Goal: Task Accomplishment & Management: Manage account settings

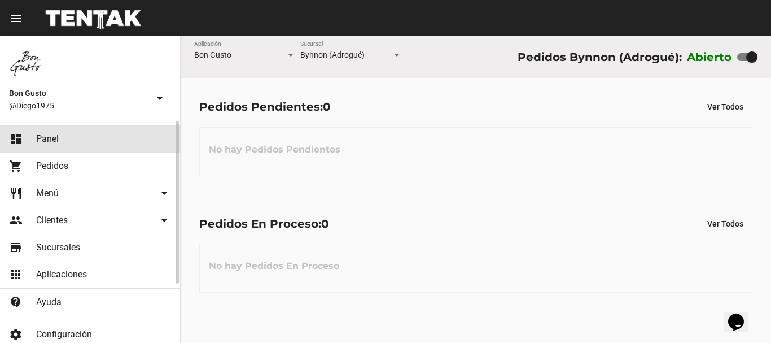
click at [54, 143] on span "Panel" at bounding box center [47, 138] width 23 height 11
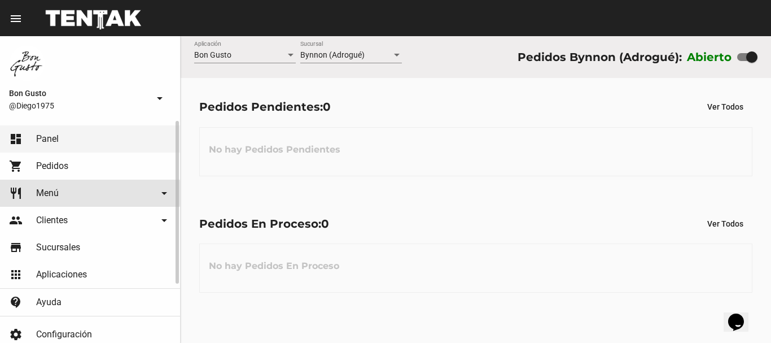
click at [62, 193] on link "restaurant Menú arrow_drop_down" at bounding box center [90, 193] width 180 height 27
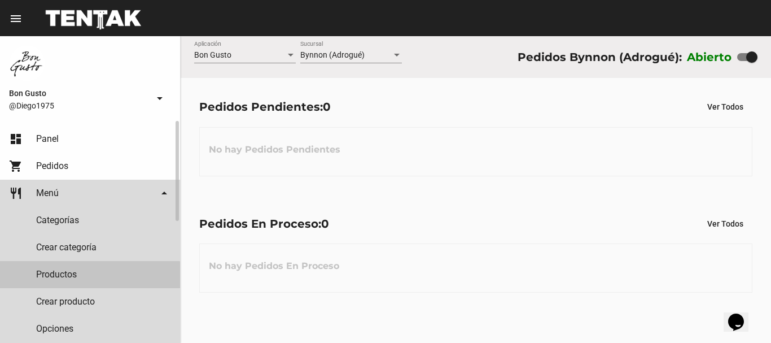
click at [76, 281] on link "Productos" at bounding box center [90, 274] width 180 height 27
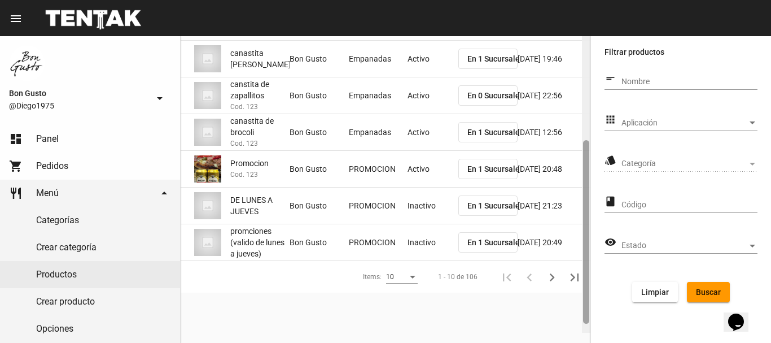
scroll to position [204, 0]
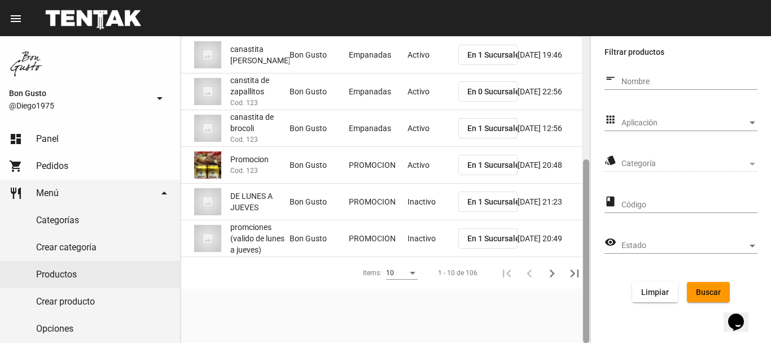
drag, startPoint x: 587, startPoint y: 73, endPoint x: 601, endPoint y: 237, distance: 163.8
click at [605, 237] on mat-sidenav-container "Bon Gusto @Diego1975 arrow_drop_down dashboard Panel shopping_cart Pedidos rest…" at bounding box center [385, 189] width 771 height 307
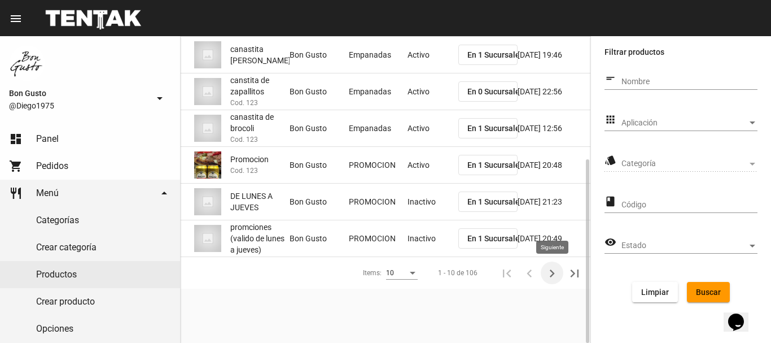
click at [553, 274] on icon "Siguiente" at bounding box center [552, 273] width 5 height 8
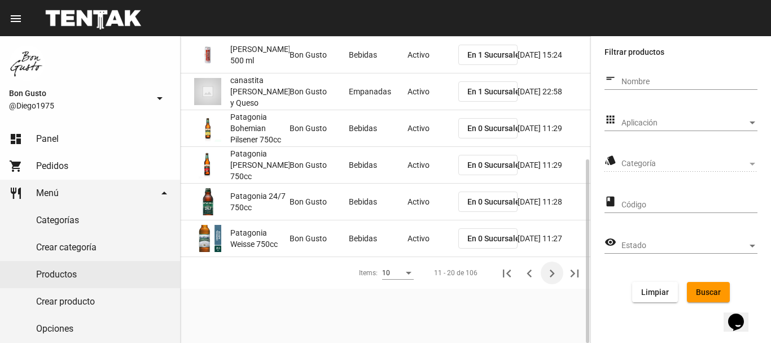
click at [551, 272] on icon "Siguiente" at bounding box center [552, 273] width 16 height 16
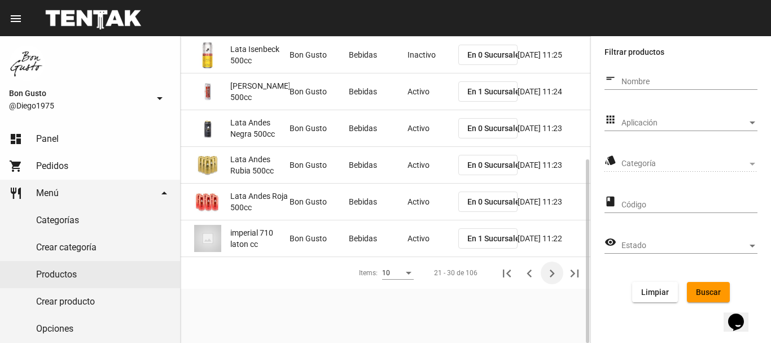
click at [551, 272] on icon "Siguiente" at bounding box center [552, 273] width 16 height 16
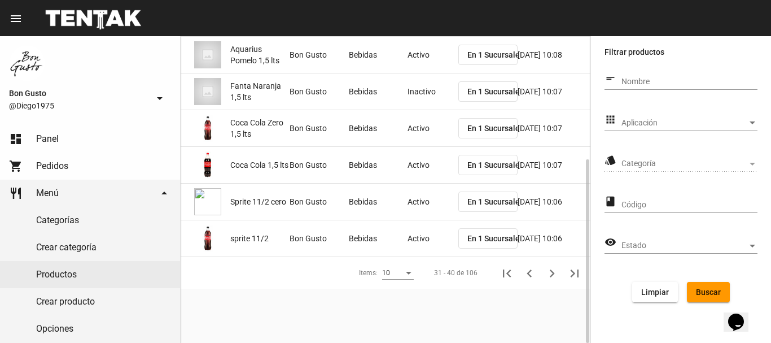
click at [551, 272] on icon "Siguiente" at bounding box center [552, 273] width 16 height 16
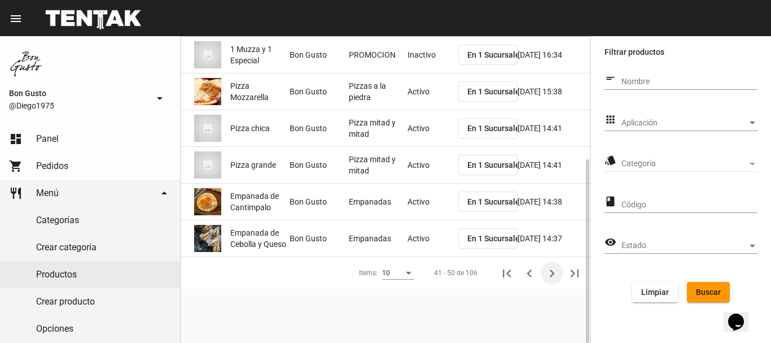
click at [551, 272] on icon "Siguiente" at bounding box center [552, 273] width 16 height 16
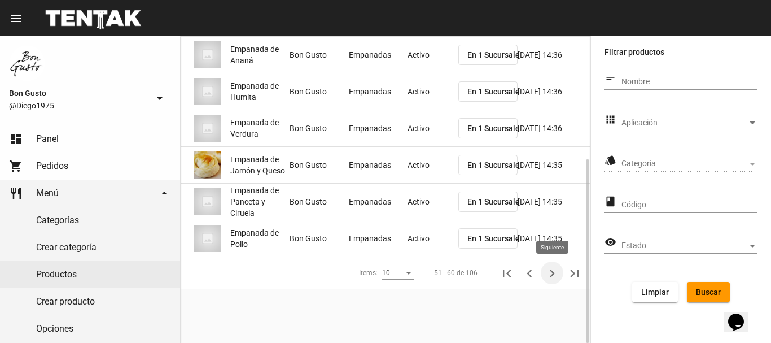
click at [551, 272] on icon "Siguiente" at bounding box center [552, 273] width 16 height 16
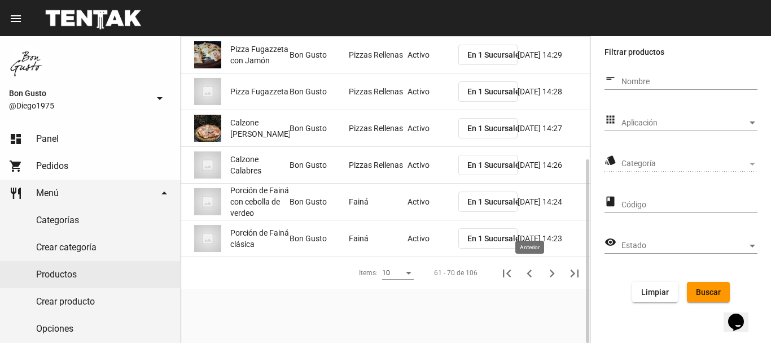
click at [534, 269] on icon "Anterior" at bounding box center [530, 273] width 16 height 16
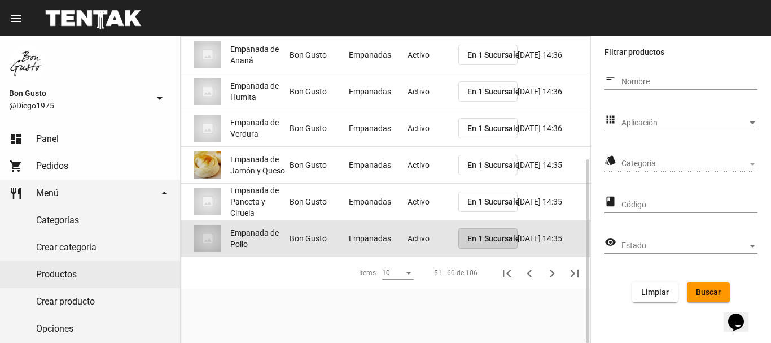
click at [497, 237] on span "En 1 Sucursales" at bounding box center [496, 238] width 56 height 9
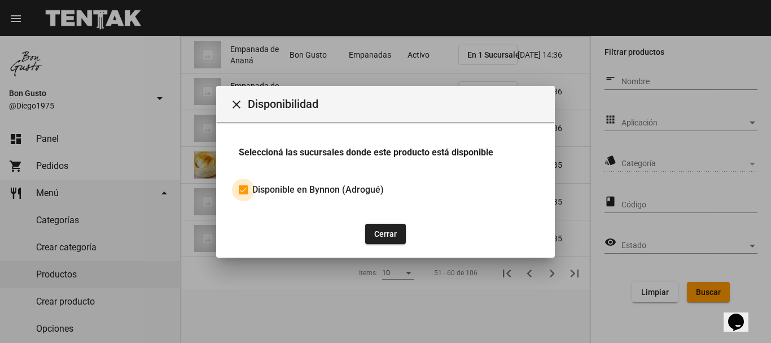
click at [247, 186] on div at bounding box center [243, 189] width 9 height 9
click at [243, 194] on input "Disponible en Bynnon (Adrogué)" at bounding box center [243, 194] width 1 height 1
checkbox input "false"
click at [390, 231] on button "Cerrar" at bounding box center [385, 234] width 41 height 20
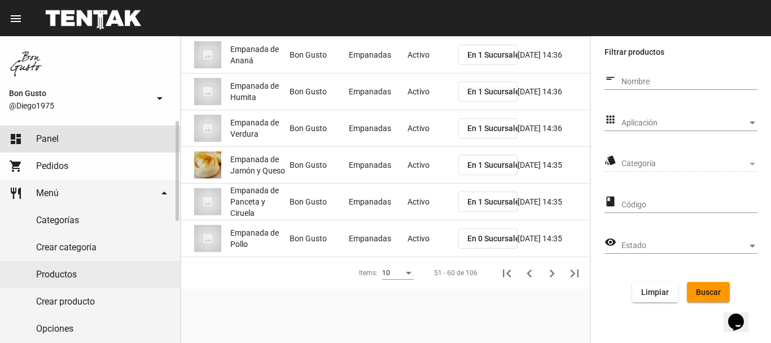
click at [84, 135] on link "dashboard Panel" at bounding box center [90, 138] width 180 height 27
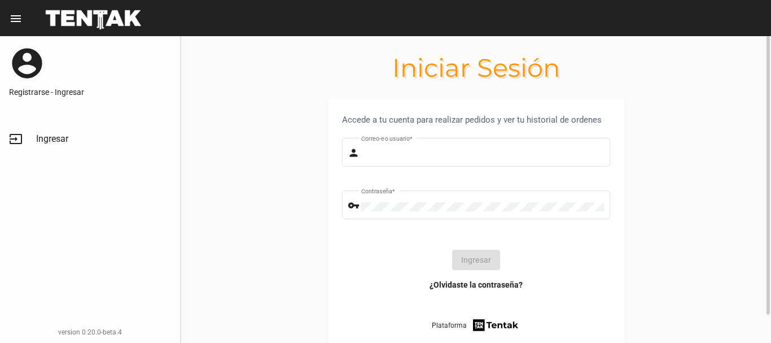
type input "diego1975"
click at [464, 260] on button "Ingresar" at bounding box center [476, 260] width 48 height 20
